Goal: Task Accomplishment & Management: Manage account settings

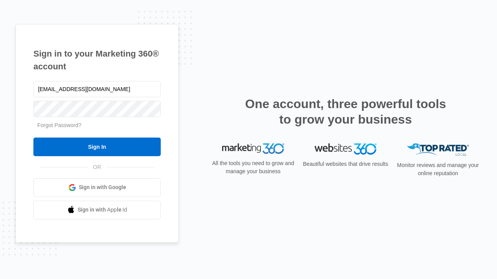
type input "dankie614@gmail.com"
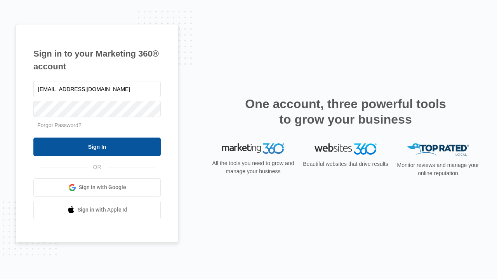
click at [97, 147] on input "Sign In" at bounding box center [96, 147] width 127 height 19
